Goal: Feedback & Contribution: Submit feedback/report problem

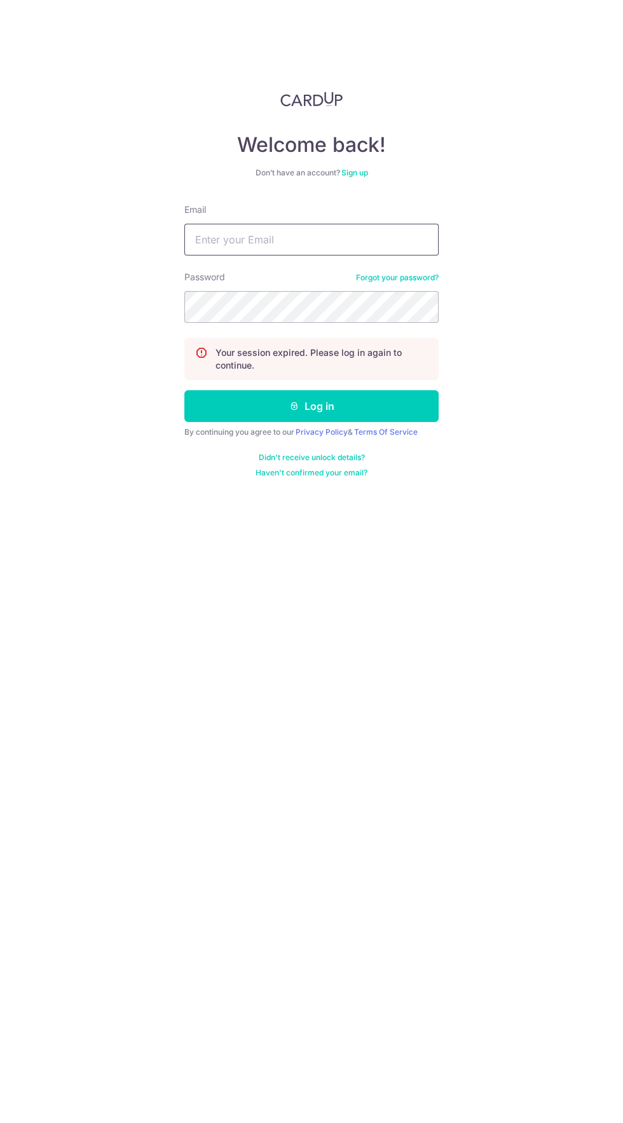
click at [236, 239] on input "Email" at bounding box center [311, 240] width 254 height 32
type input "[EMAIL_ADDRESS][DOMAIN_NAME]"
click at [184, 390] on button "Log in" at bounding box center [311, 406] width 254 height 32
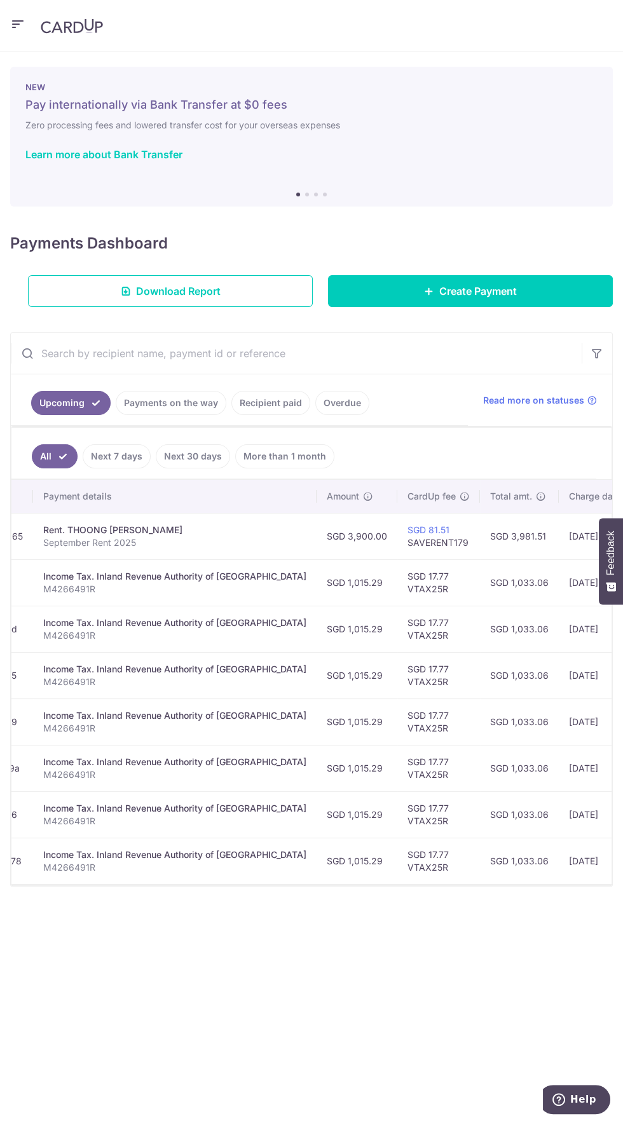
scroll to position [0, 233]
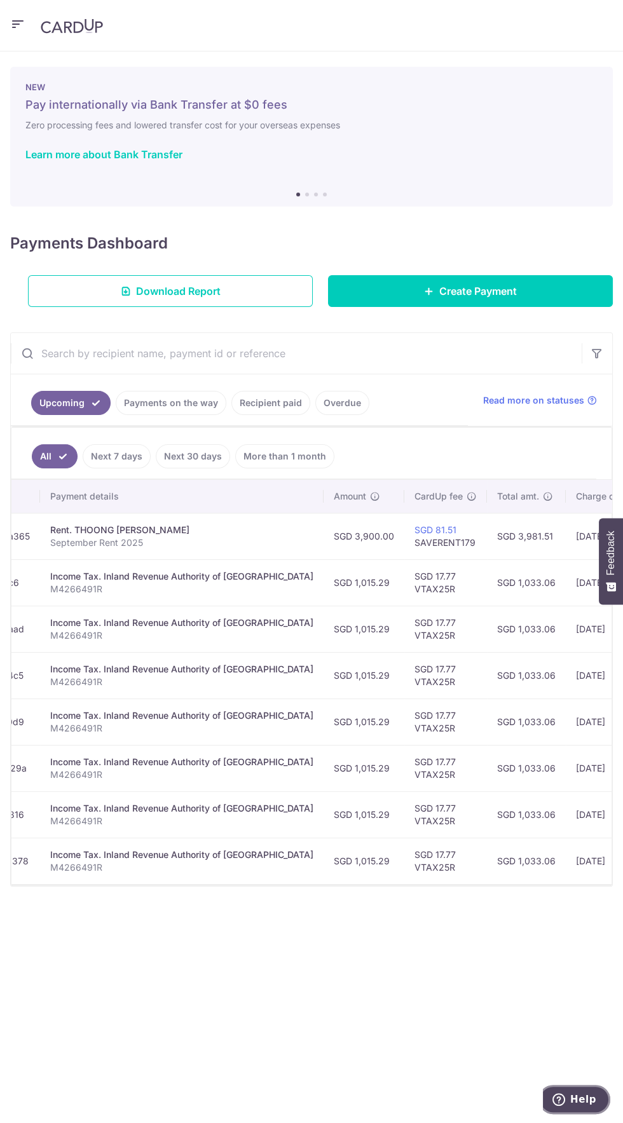
click at [565, 1098] on icon "Help" at bounding box center [558, 1099] width 13 height 13
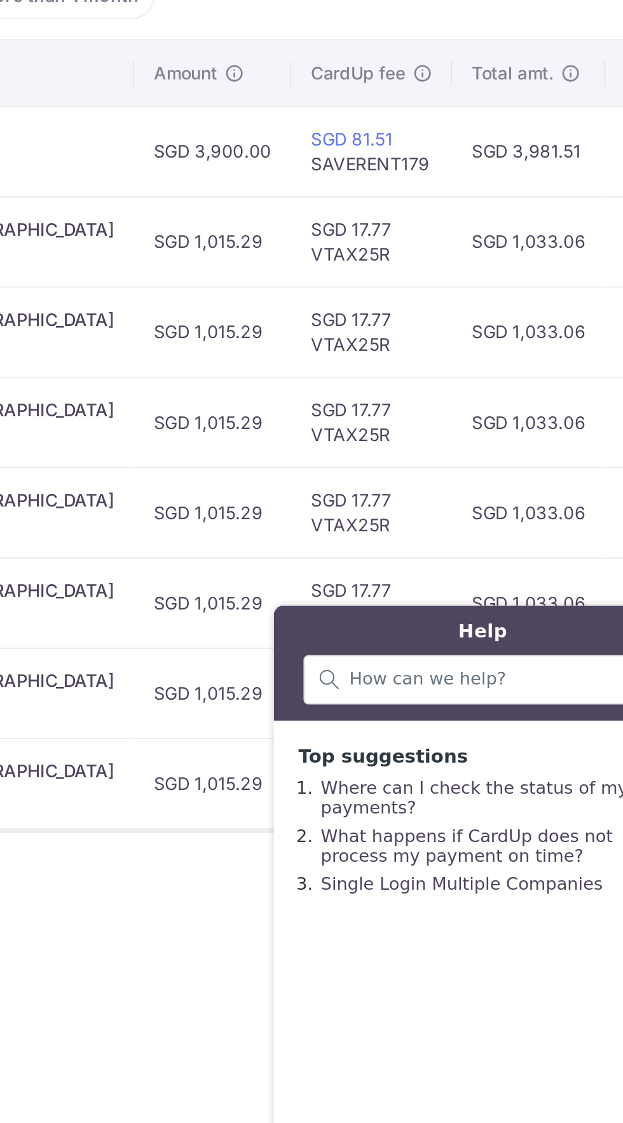
scroll to position [0, 0]
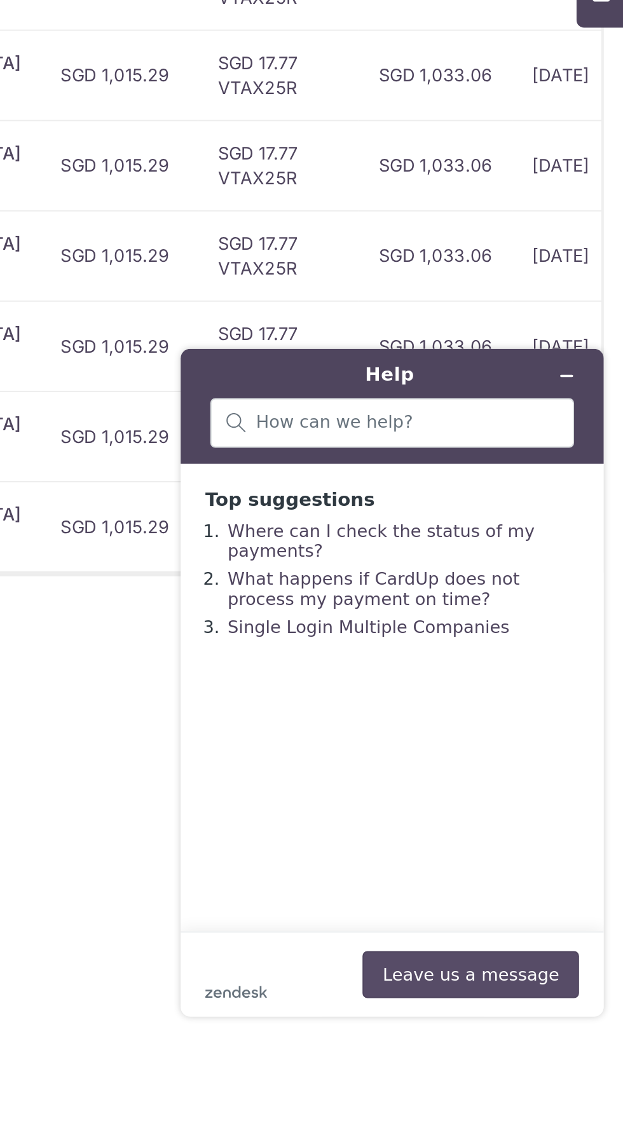
click at [344, 662] on button "Leave us a message" at bounding box center [319, 660] width 111 height 24
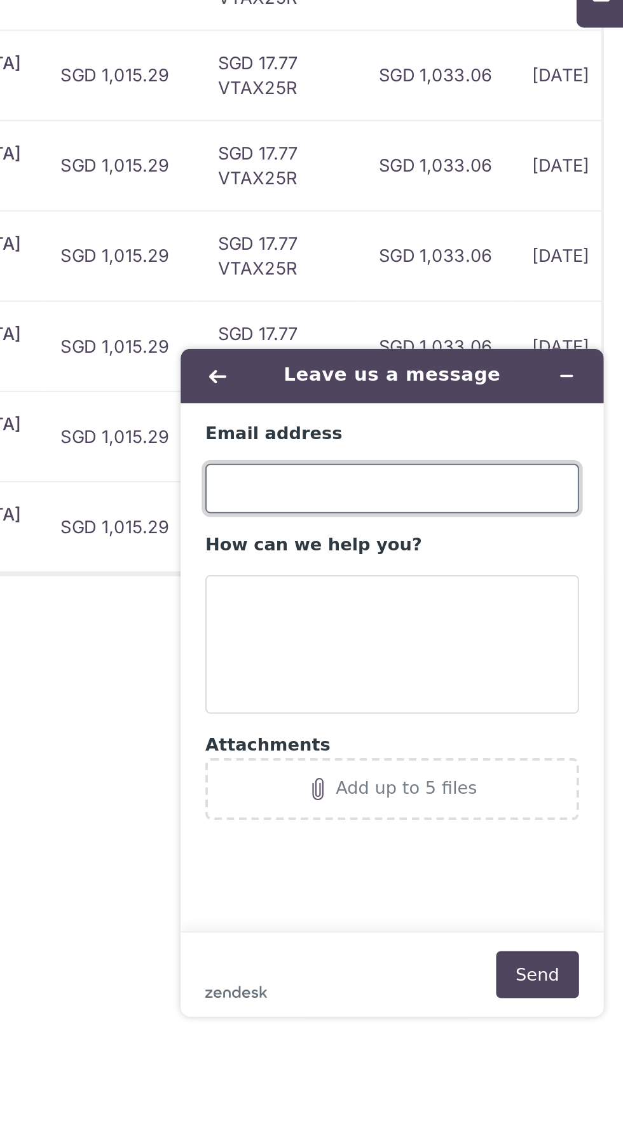
click at [290, 410] on input "Email address" at bounding box center [279, 410] width 192 height 25
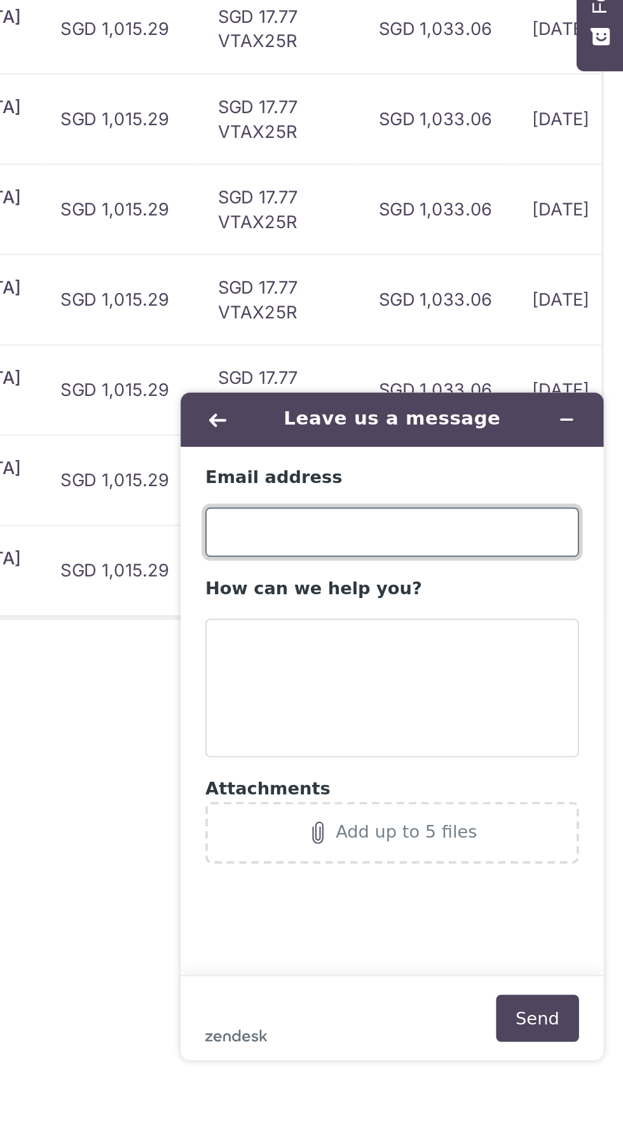
scroll to position [36, 0]
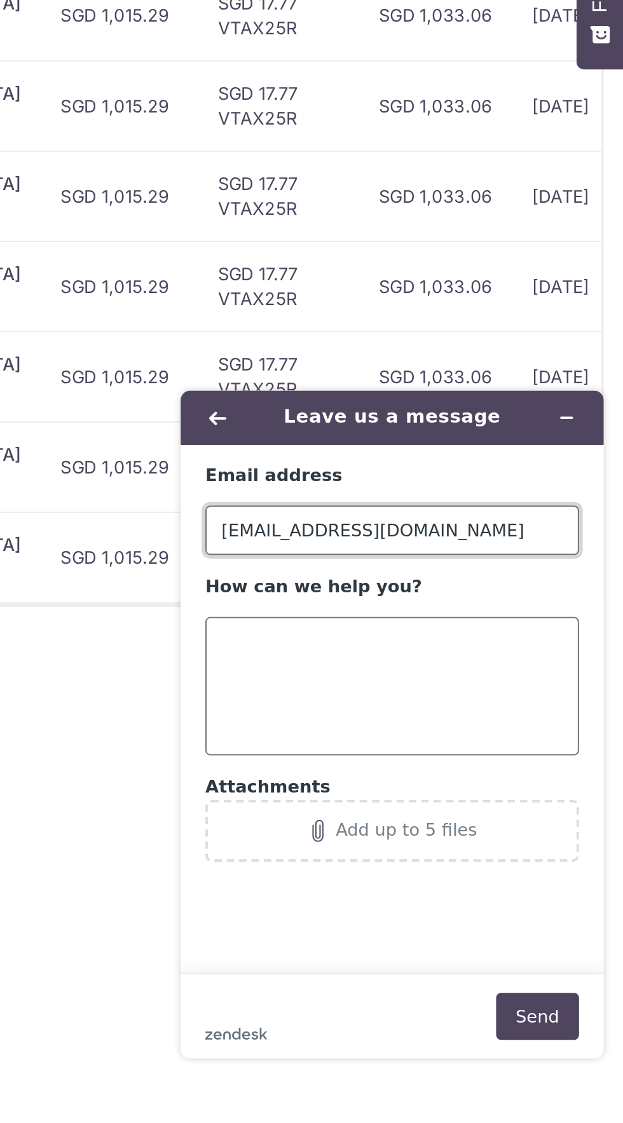
type input "[EMAIL_ADDRESS][DOMAIN_NAME]"
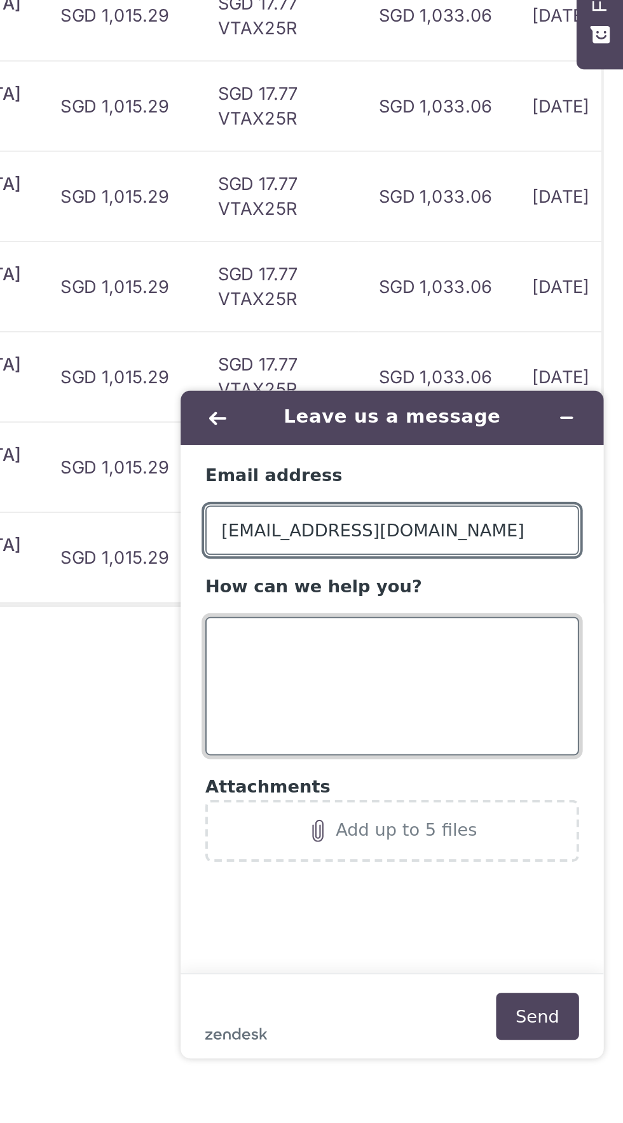
click at [302, 503] on textarea "How can we help you?" at bounding box center [279, 532] width 192 height 71
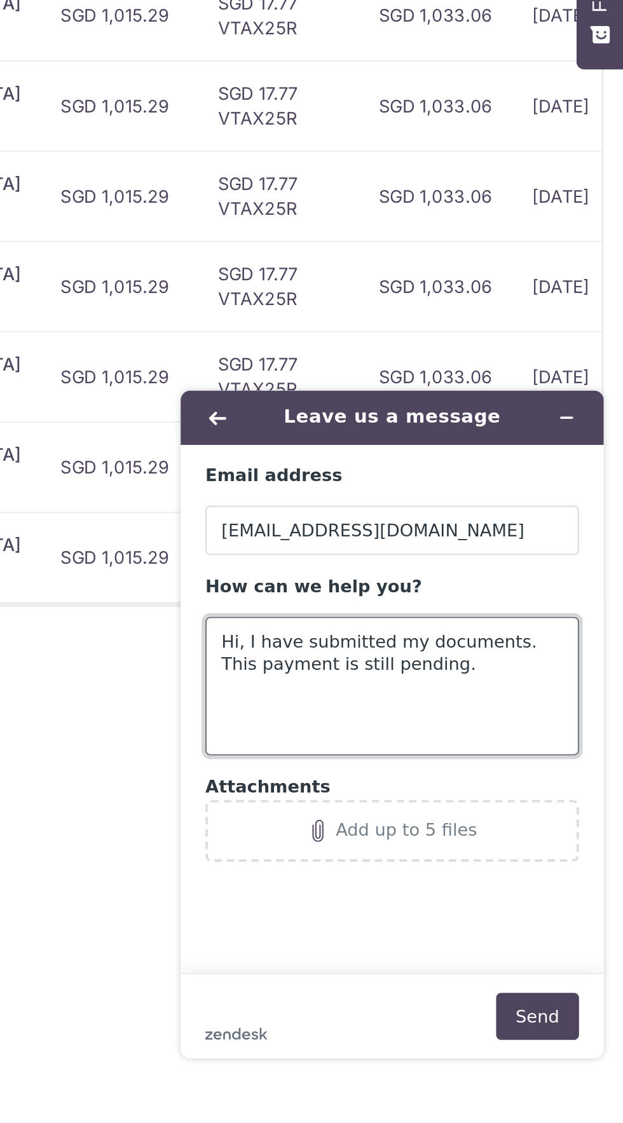
paste textarea "txn_d3db3dba365"
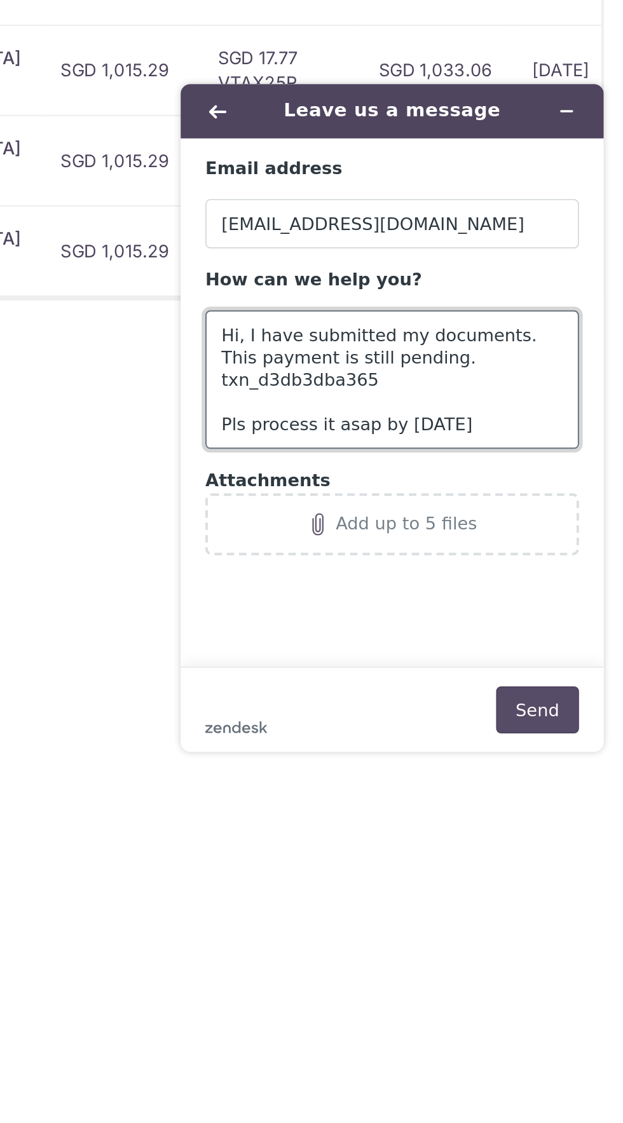
type textarea "Hi, I have submitted my documents. This payment is still pending. txn_d3db3dba3…"
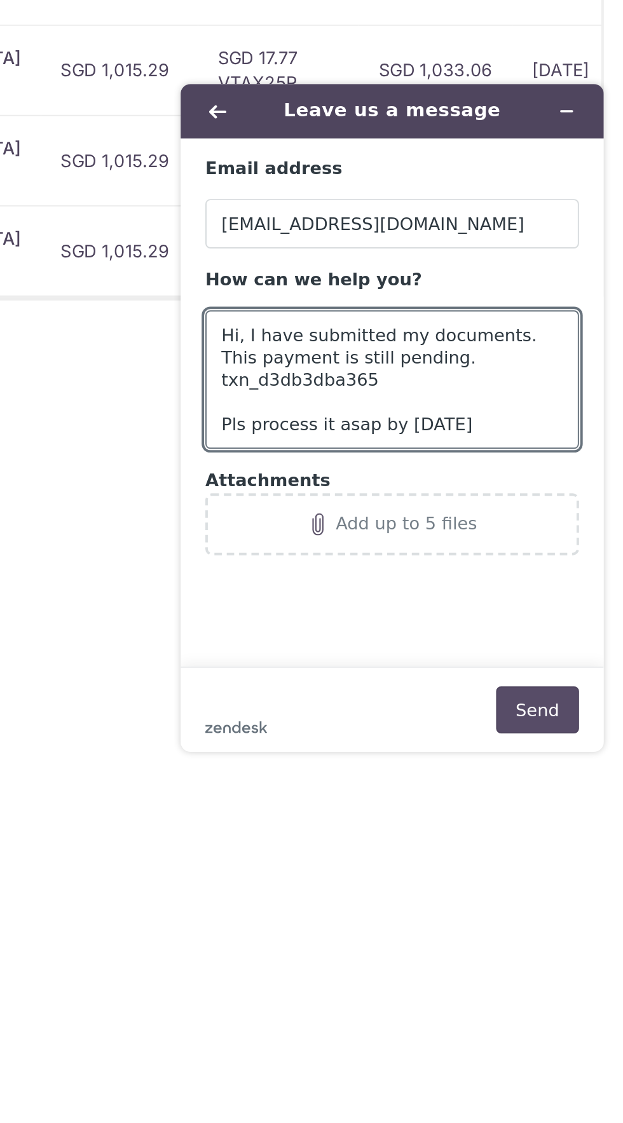
click at [363, 398] on button "Send" at bounding box center [353, 395] width 43 height 24
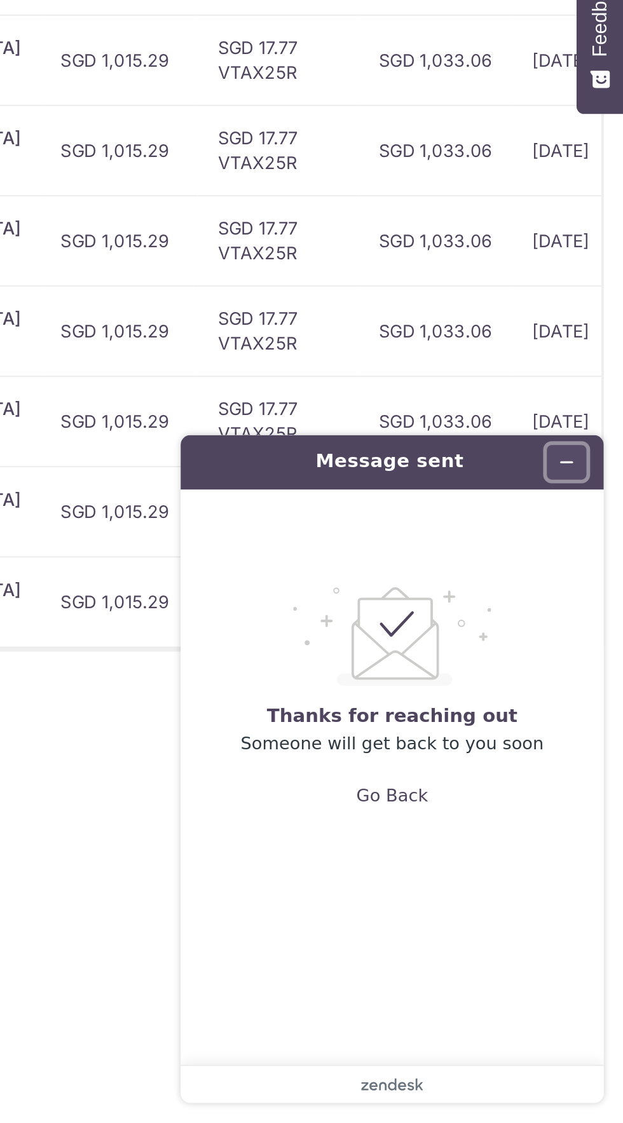
click at [375, 442] on button "Minimize widget" at bounding box center [368, 439] width 20 height 18
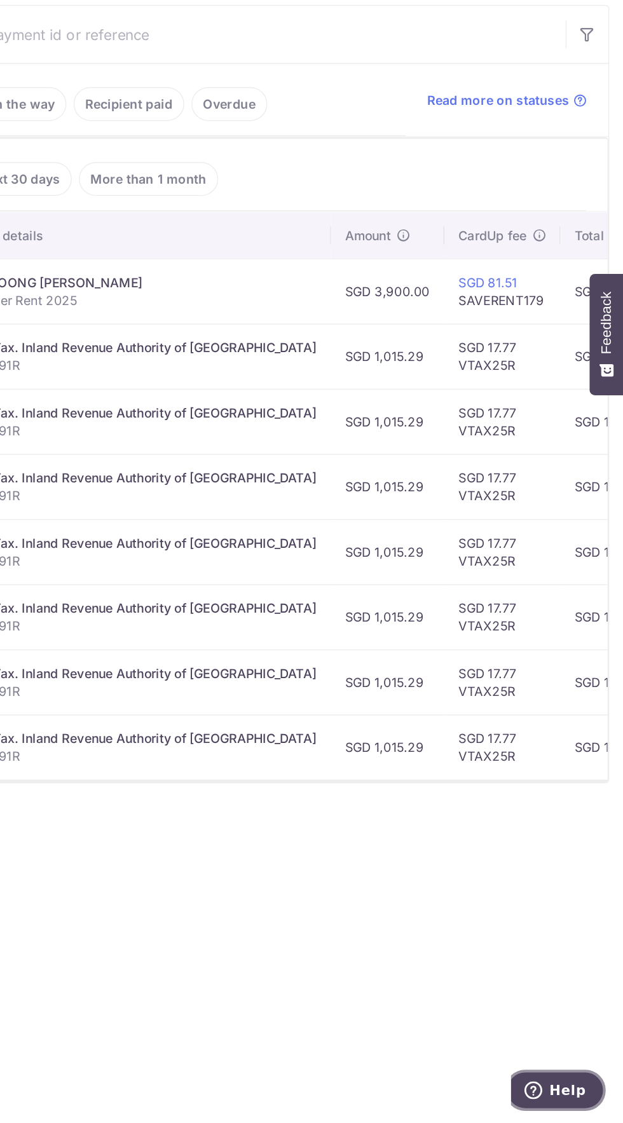
scroll to position [0, 0]
